Goal: Transaction & Acquisition: Purchase product/service

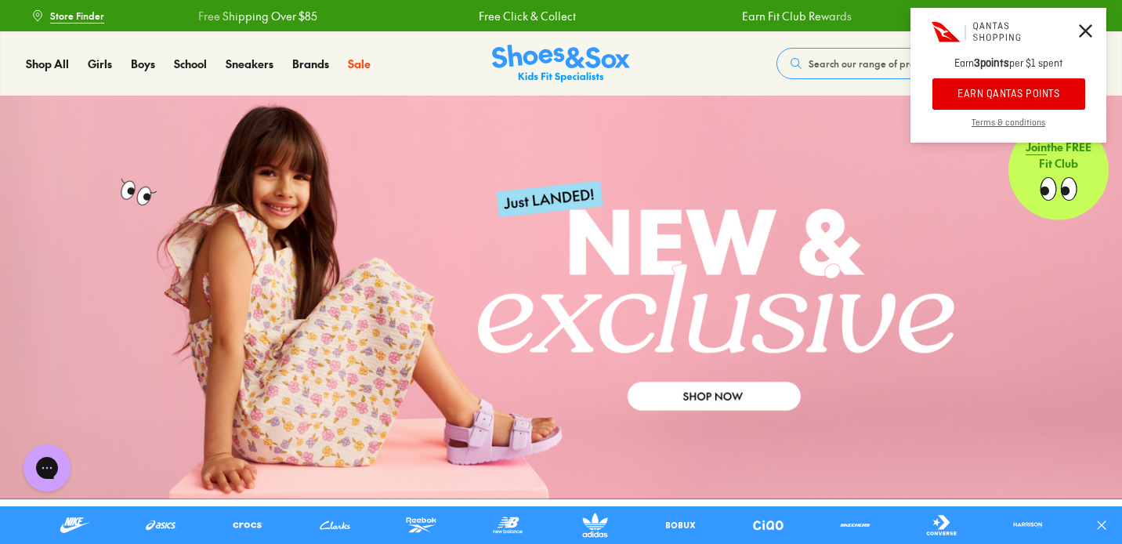
click at [1091, 24] on icon at bounding box center [1085, 30] width 13 height 13
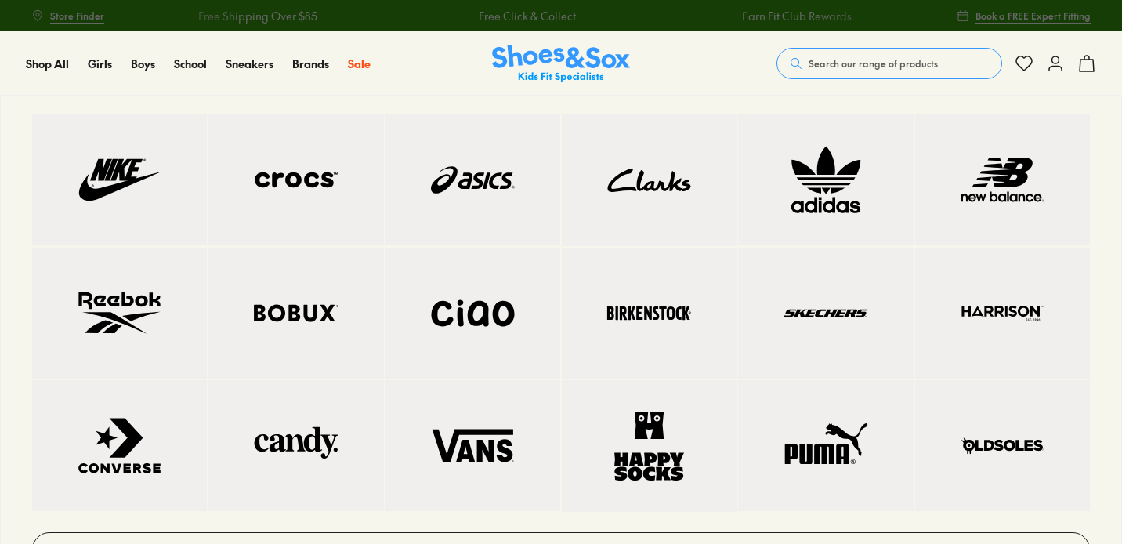
click at [160, 323] on img at bounding box center [119, 313] width 112 height 68
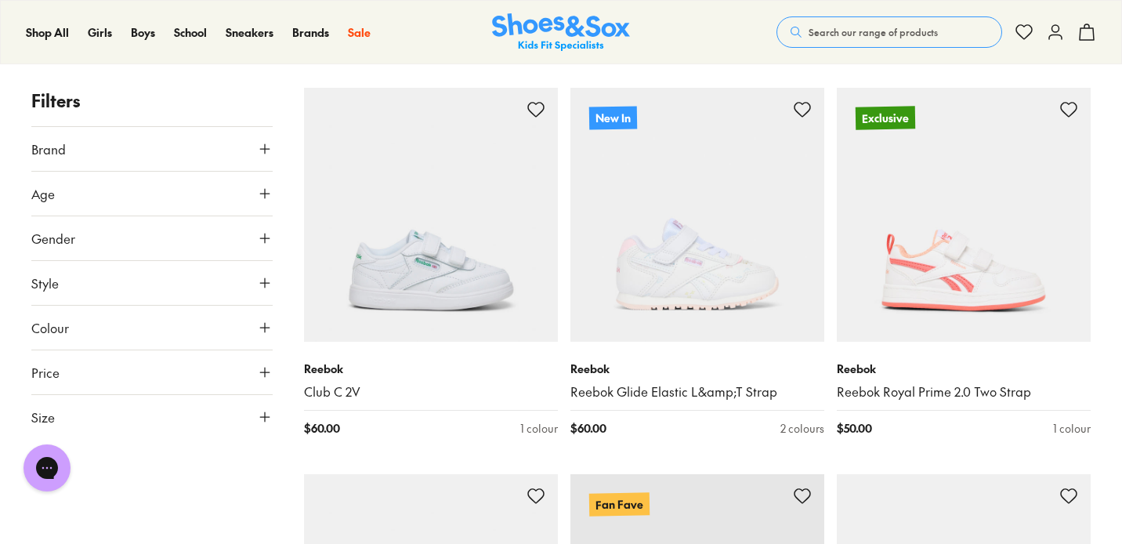
scroll to position [231, 0]
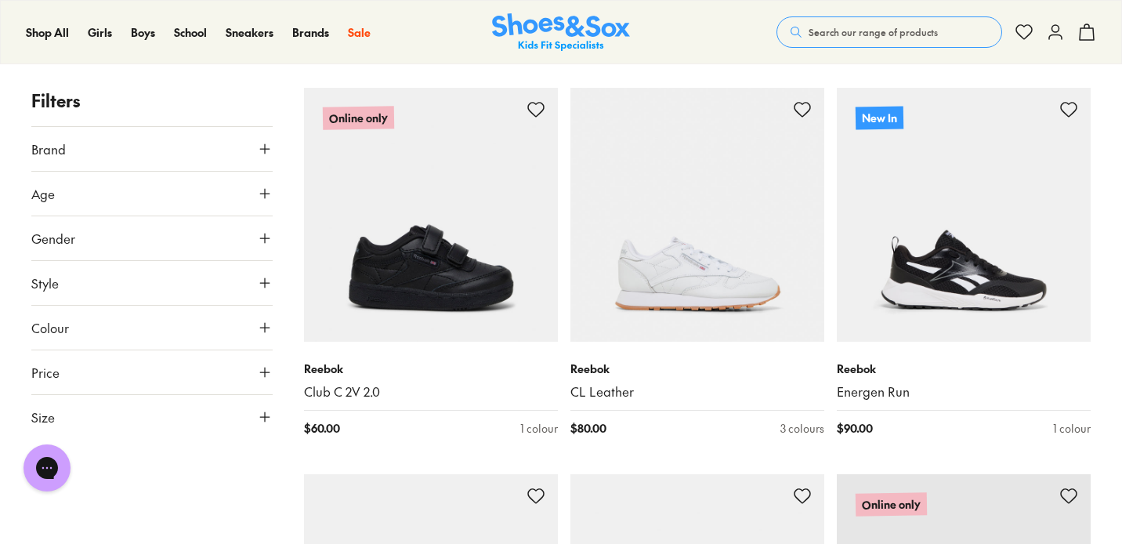
scroll to position [5660, 0]
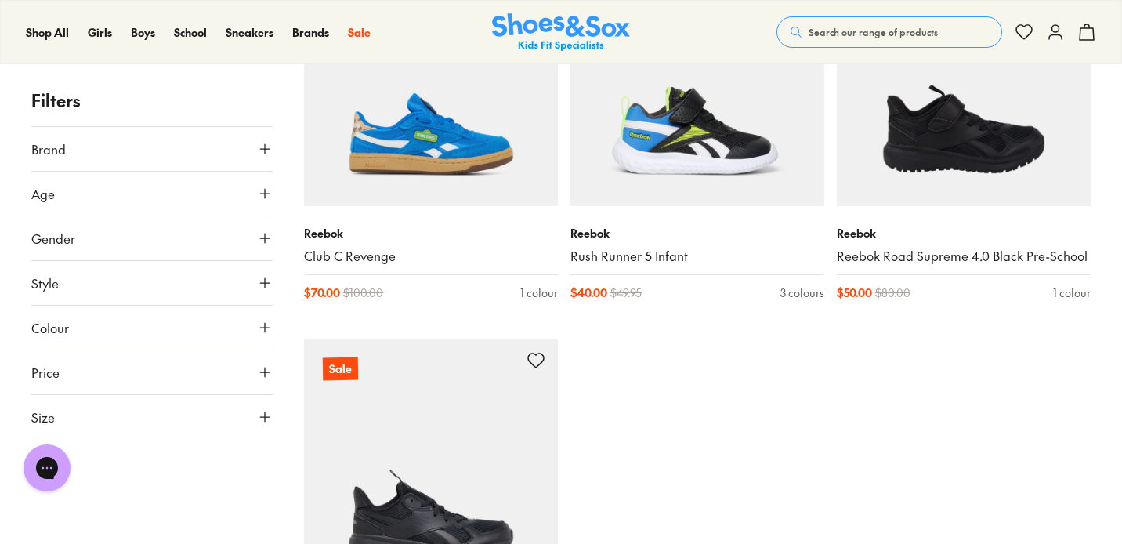
scroll to position [8416, 0]
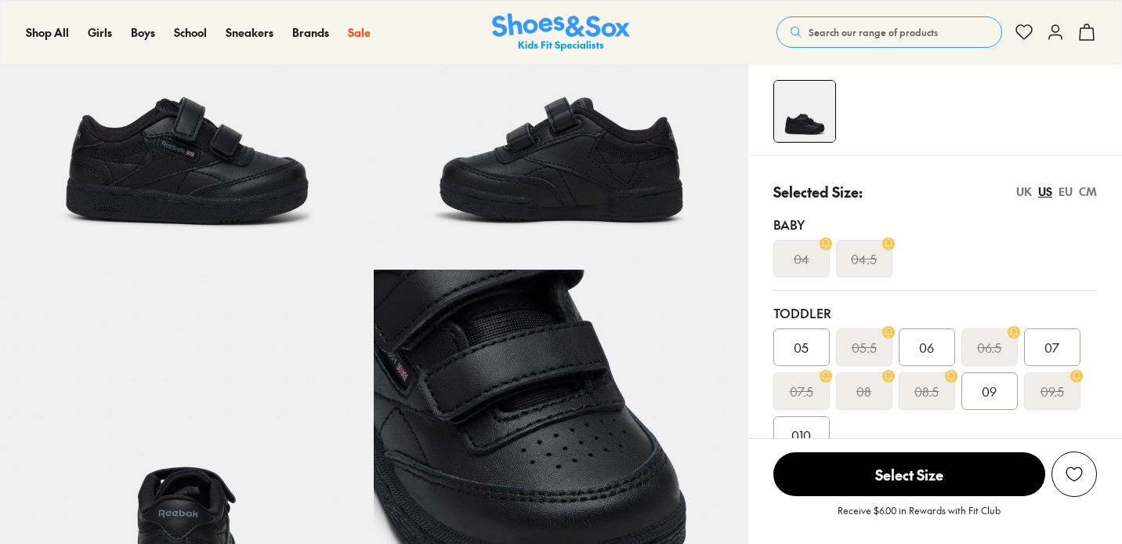
scroll to position [560, 0]
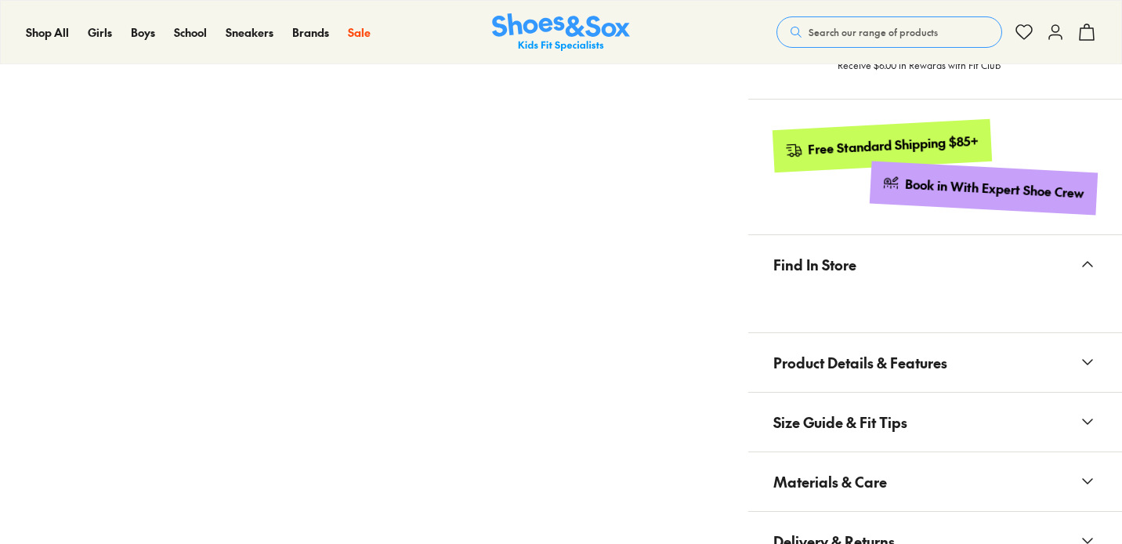
select select "*"
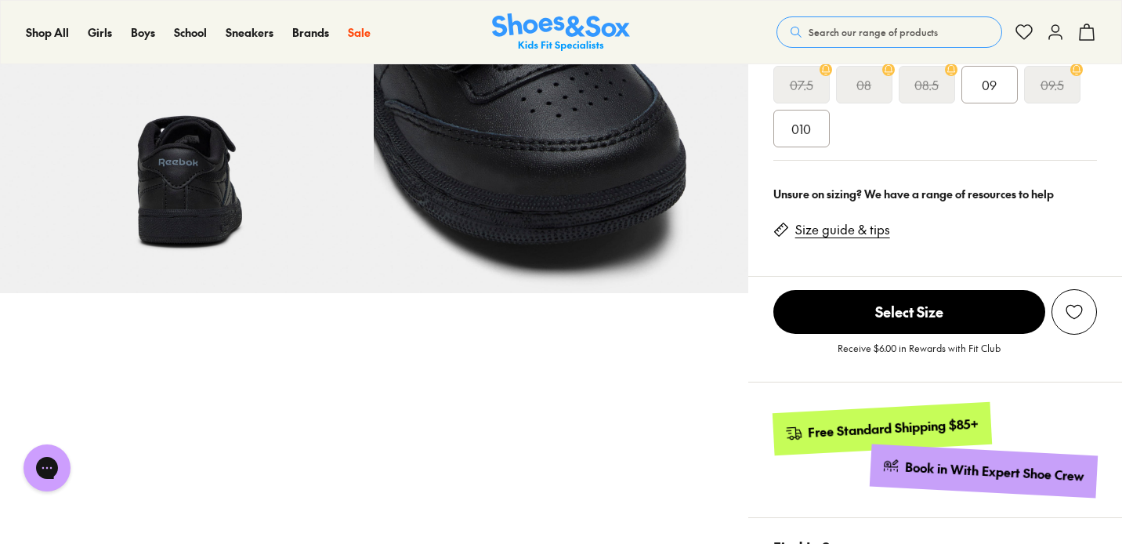
scroll to position [0, 0]
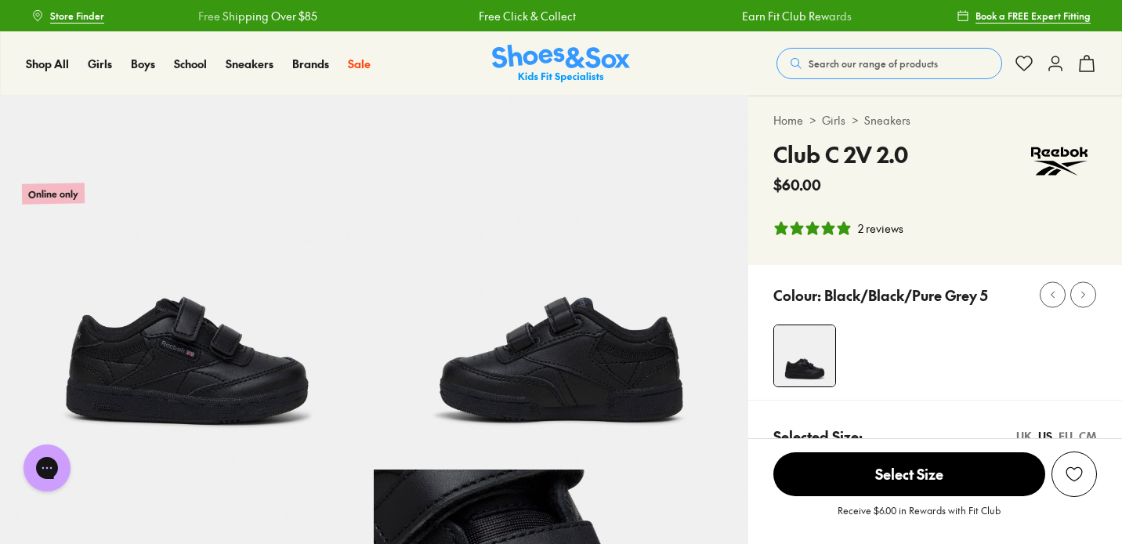
click at [168, 365] on img at bounding box center [187, 283] width 374 height 374
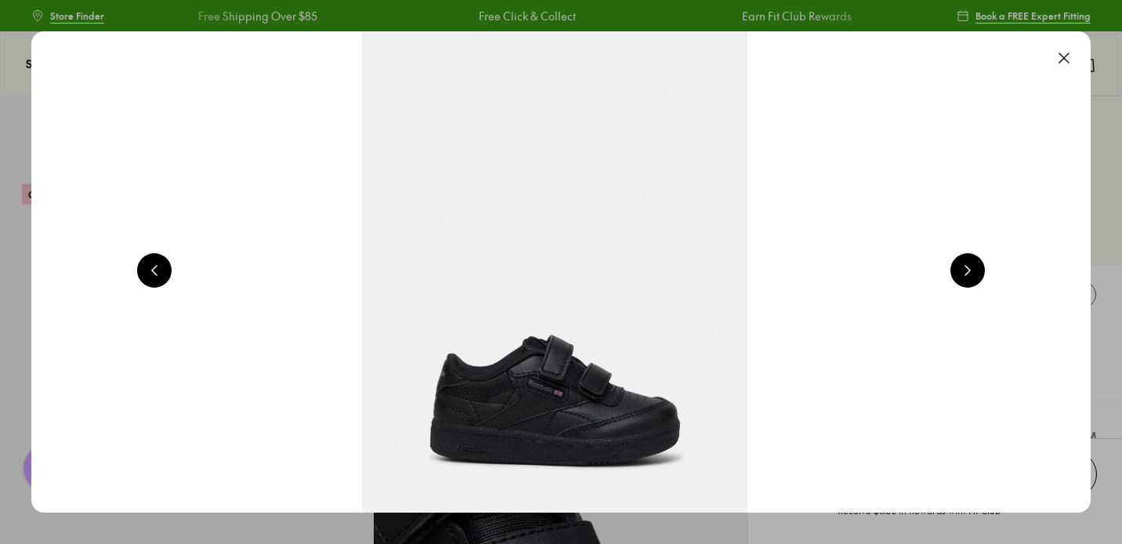
click at [968, 270] on button at bounding box center [967, 270] width 34 height 34
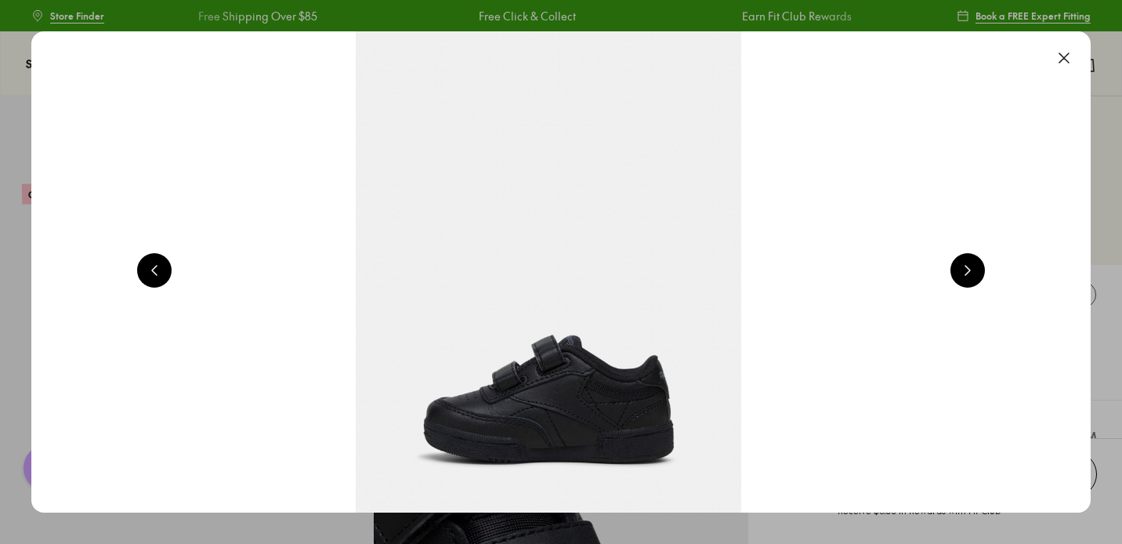
click at [968, 270] on button at bounding box center [967, 270] width 34 height 34
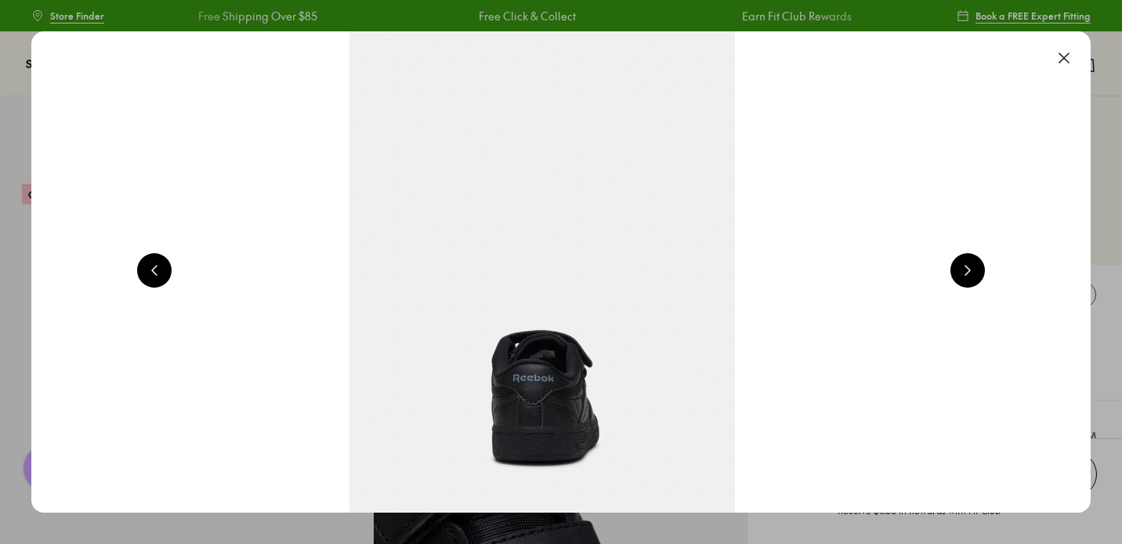
click at [968, 270] on button at bounding box center [967, 270] width 34 height 34
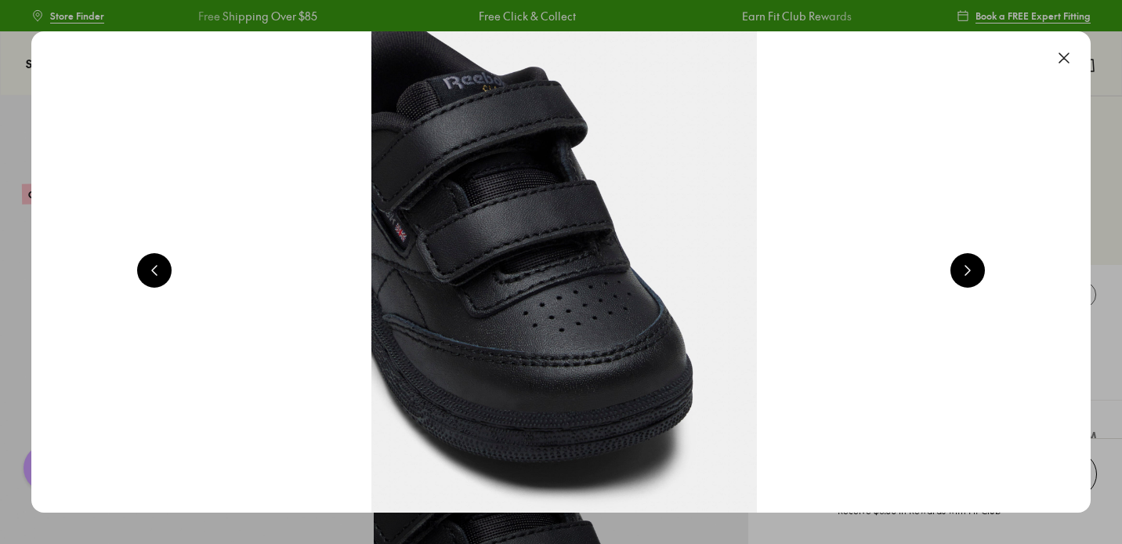
scroll to position [0, 4263]
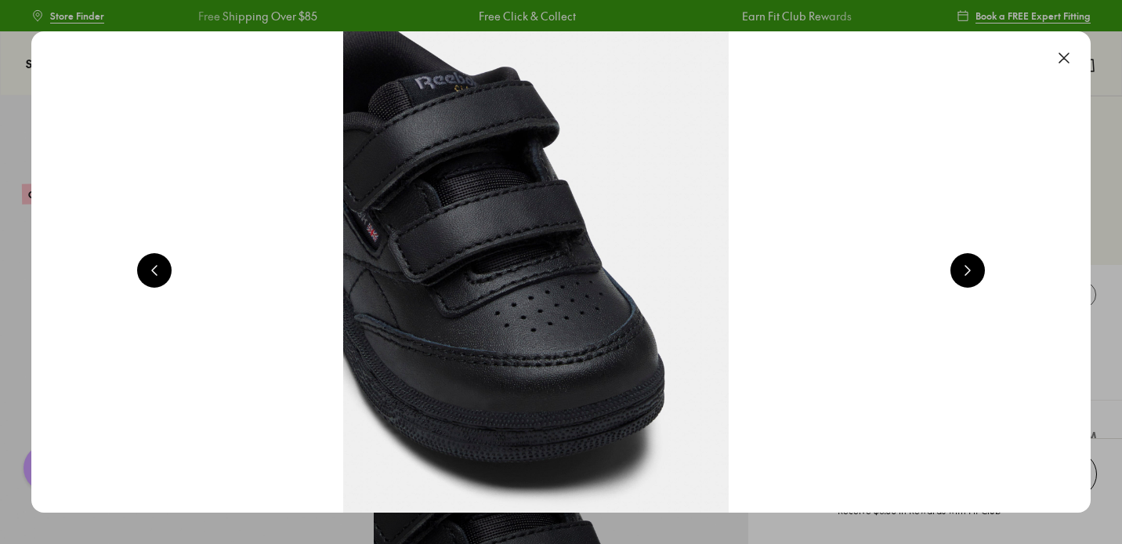
click at [968, 270] on button at bounding box center [967, 270] width 34 height 34
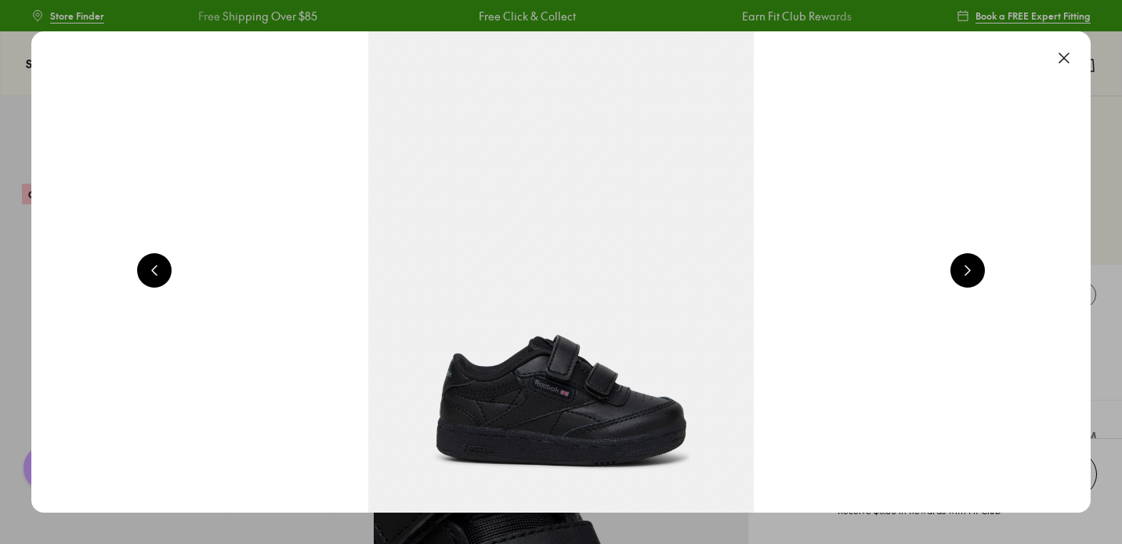
scroll to position [0, 1066]
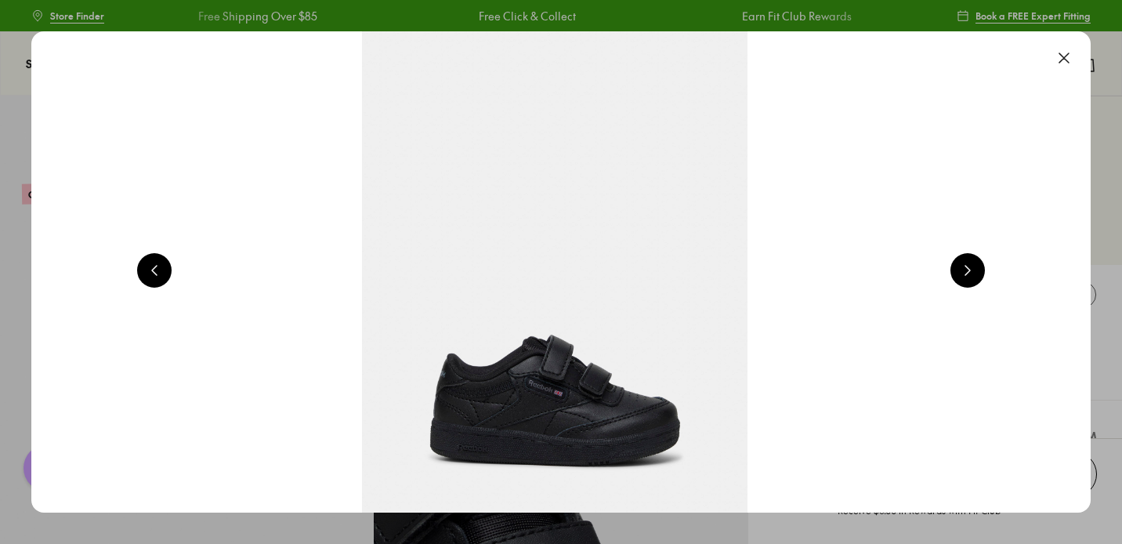
click at [1071, 62] on button at bounding box center [1064, 58] width 34 height 34
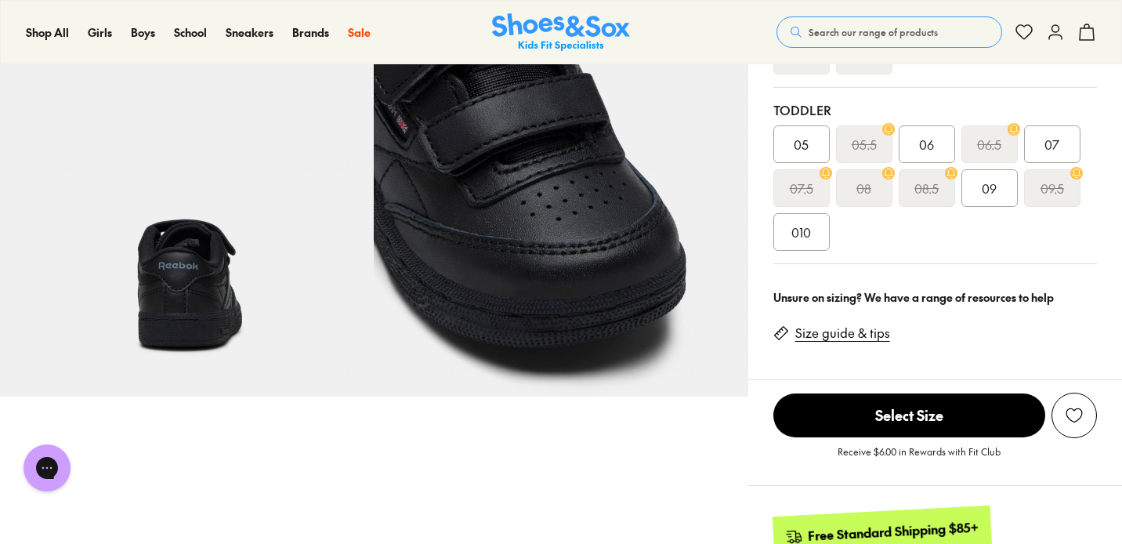
scroll to position [448, 0]
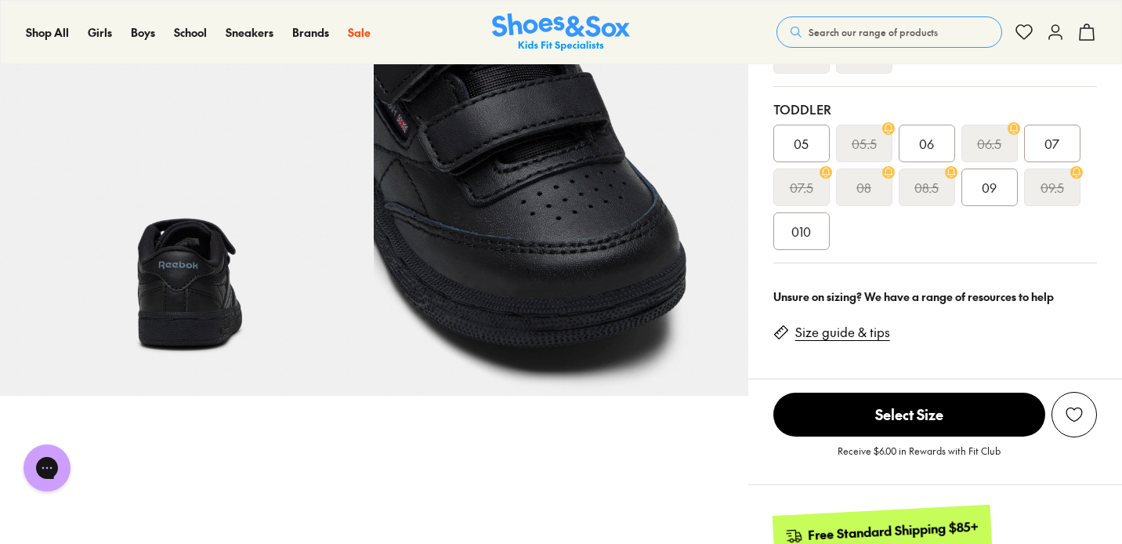
click at [991, 190] on span "09" at bounding box center [989, 187] width 15 height 19
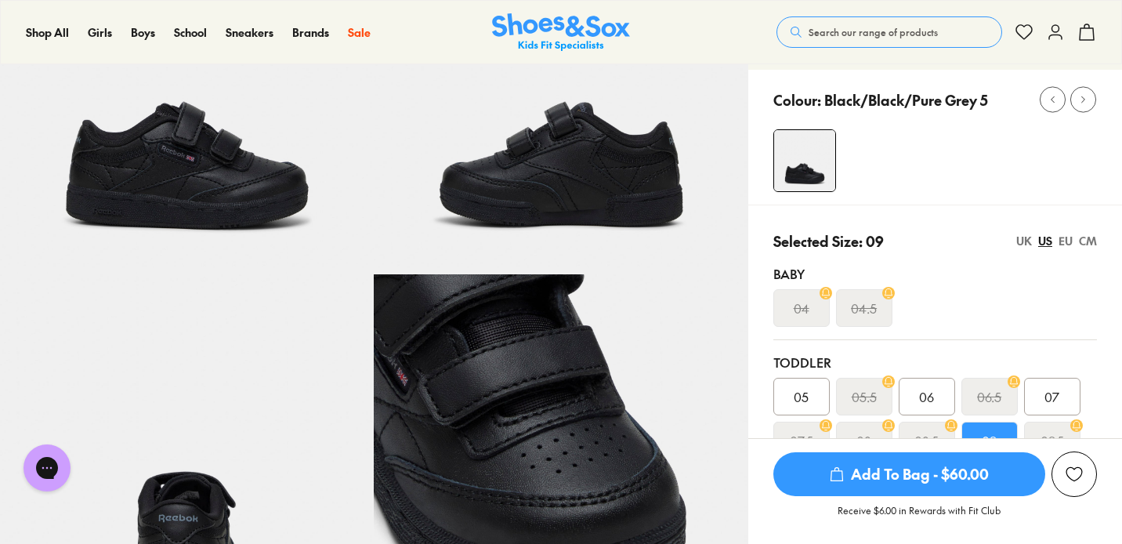
scroll to position [17, 0]
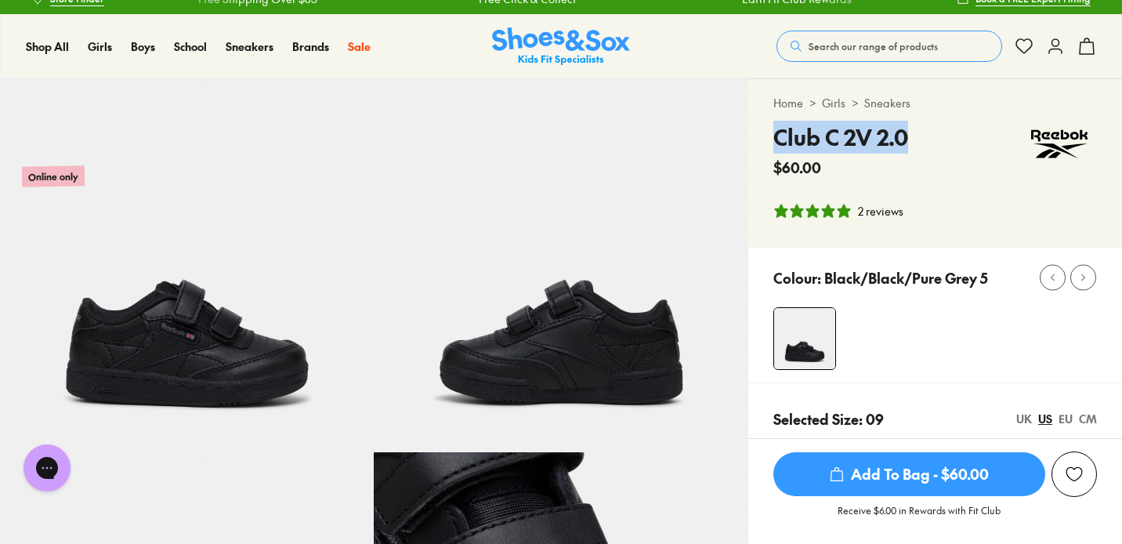
drag, startPoint x: 917, startPoint y: 139, endPoint x: 769, endPoint y: 143, distance: 148.1
click at [769, 143] on div "Home > Girls > Sneakers Club C 2V 2.0 $60.00 2 reviews" at bounding box center [935, 163] width 374 height 168
copy h4 "Club C 2V 2.0"
